Goal: Register for event/course

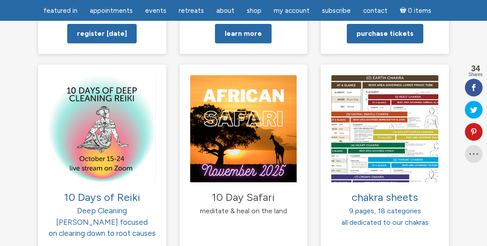
scroll to position [911, 0]
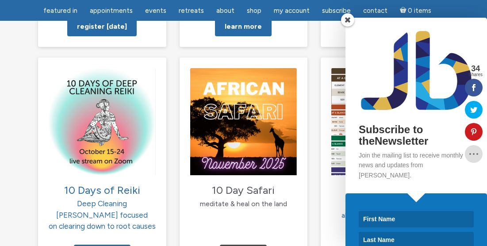
click at [348, 18] on span at bounding box center [347, 19] width 13 height 13
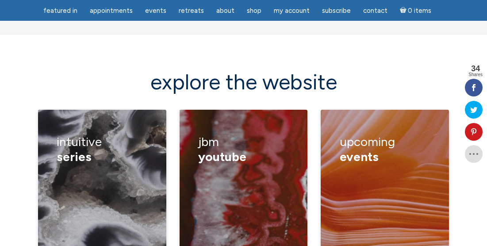
scroll to position [1194, 0]
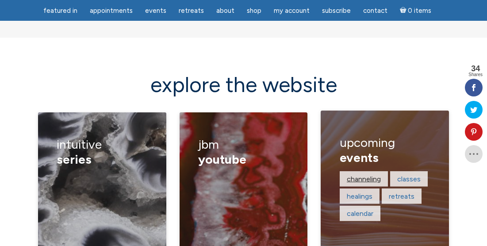
click at [363, 174] on link "channeling" at bounding box center [364, 178] width 34 height 8
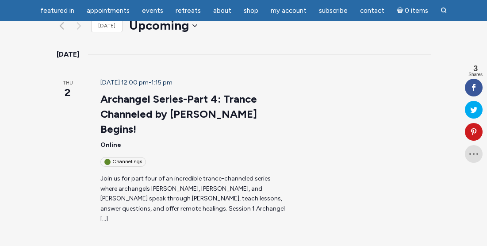
scroll to position [131, 0]
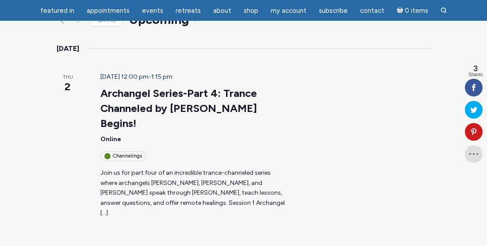
click at [273, 168] on p "Join us for part four of an incredible trance-channeled series where archangels…" at bounding box center [192, 193] width 185 height 50
click at [254, 168] on p "Join us for part four of an incredible trance-channeled series where archangels…" at bounding box center [192, 193] width 185 height 50
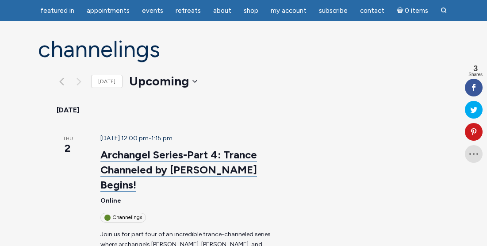
scroll to position [71, 0]
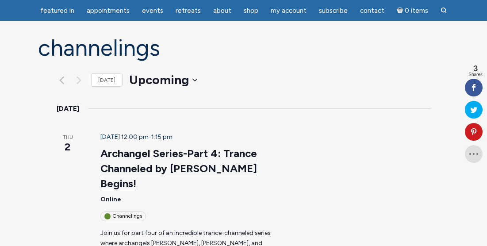
click at [243, 147] on link "Archangel Series-Part 4: Trance Channeled by Jamie Butler Begins!" at bounding box center [178, 168] width 157 height 43
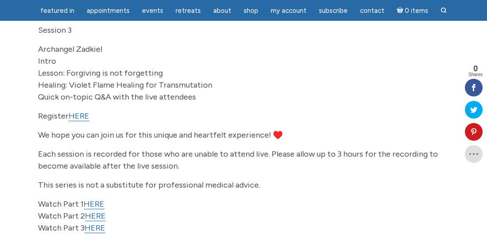
scroll to position [355, 0]
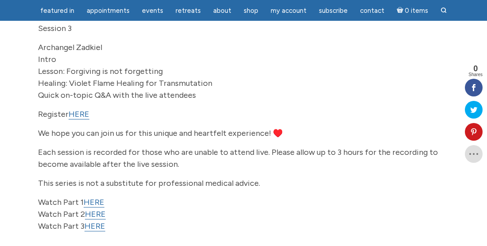
click at [94, 197] on link "HERE" at bounding box center [94, 202] width 21 height 10
